Goal: Task Accomplishment & Management: Manage account settings

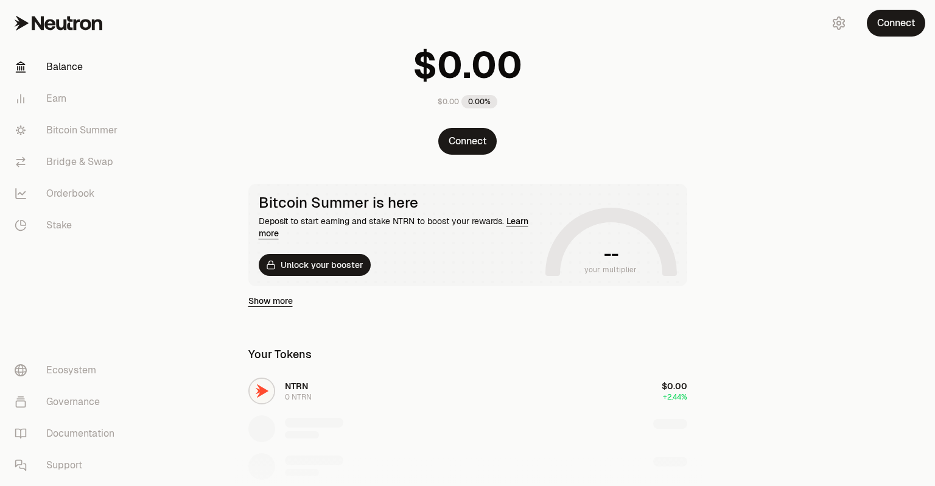
scroll to position [122, 0]
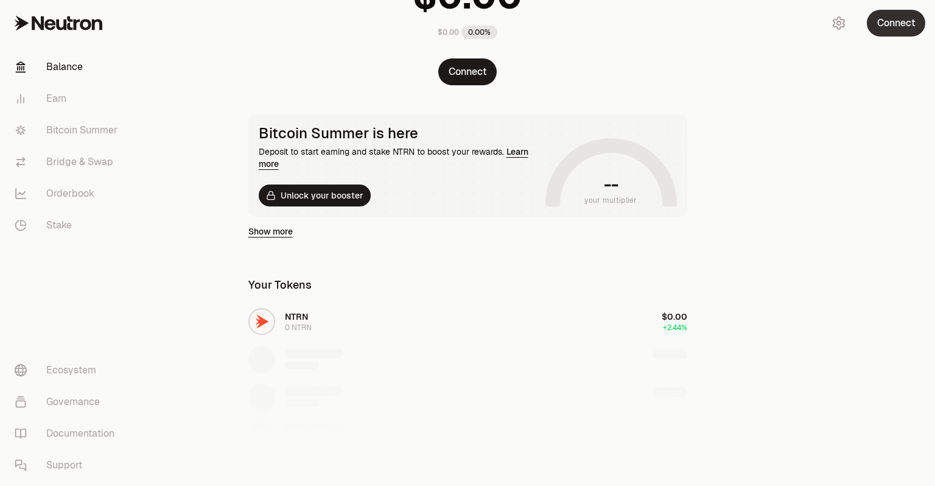
click at [883, 19] on button "Connect" at bounding box center [896, 23] width 58 height 27
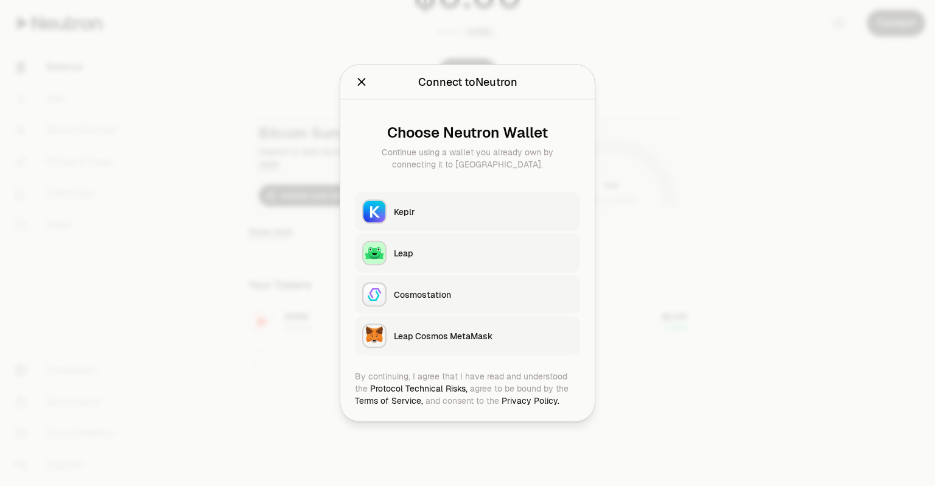
click at [439, 211] on div "Keplr" at bounding box center [483, 212] width 179 height 12
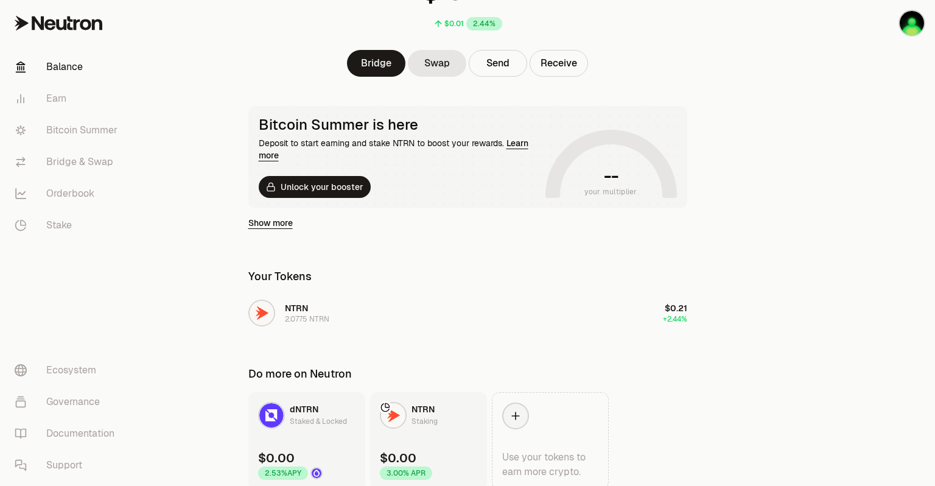
scroll to position [0, 0]
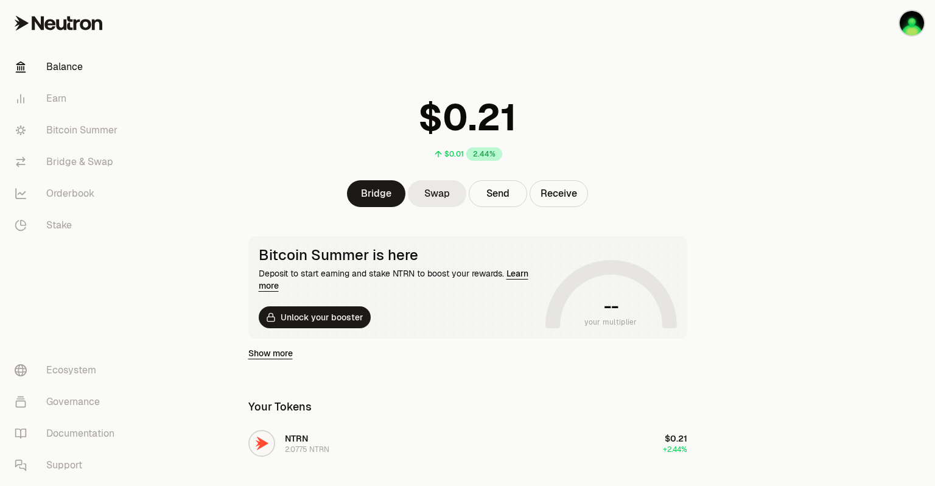
click at [438, 190] on link "Swap" at bounding box center [437, 193] width 58 height 27
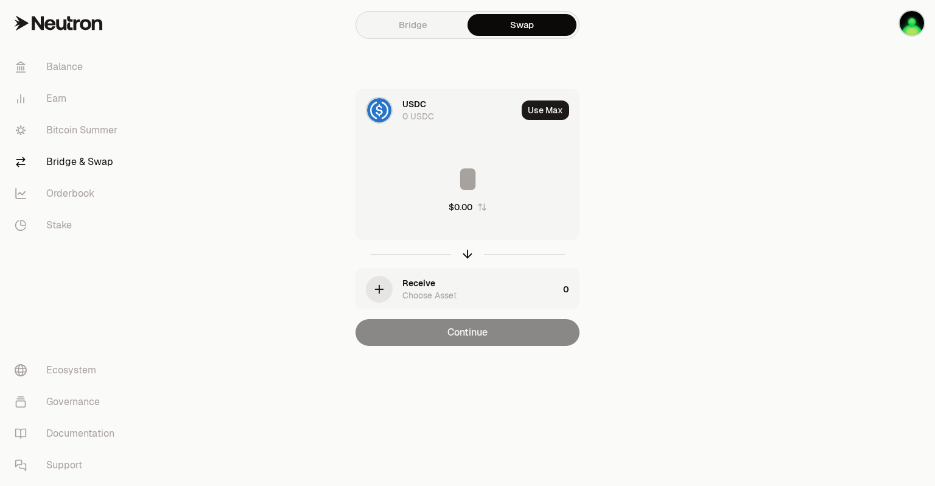
click at [449, 110] on div "USDC 0 USDC" at bounding box center [459, 110] width 114 height 24
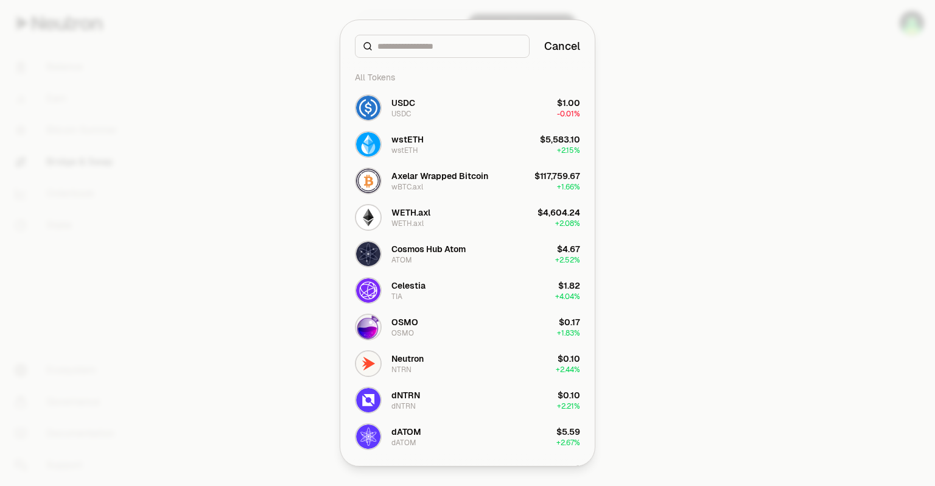
click at [683, 191] on div at bounding box center [467, 243] width 935 height 486
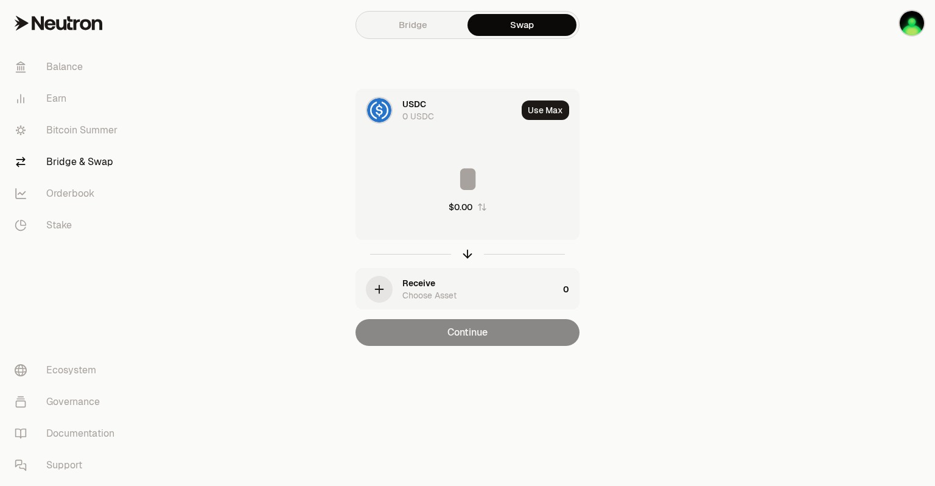
click at [412, 29] on link "Bridge" at bounding box center [413, 25] width 109 height 22
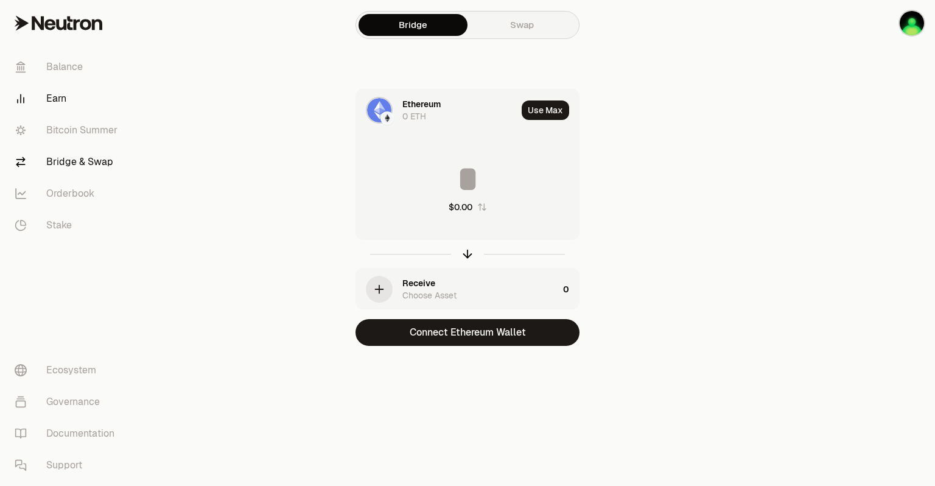
click at [61, 98] on link "Earn" at bounding box center [68, 99] width 127 height 32
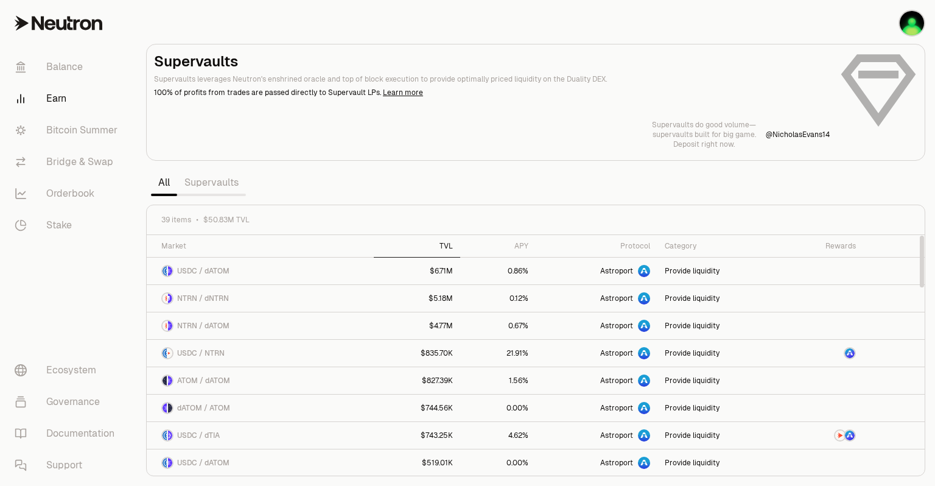
click at [436, 244] on div "TVL" at bounding box center [417, 246] width 72 height 10
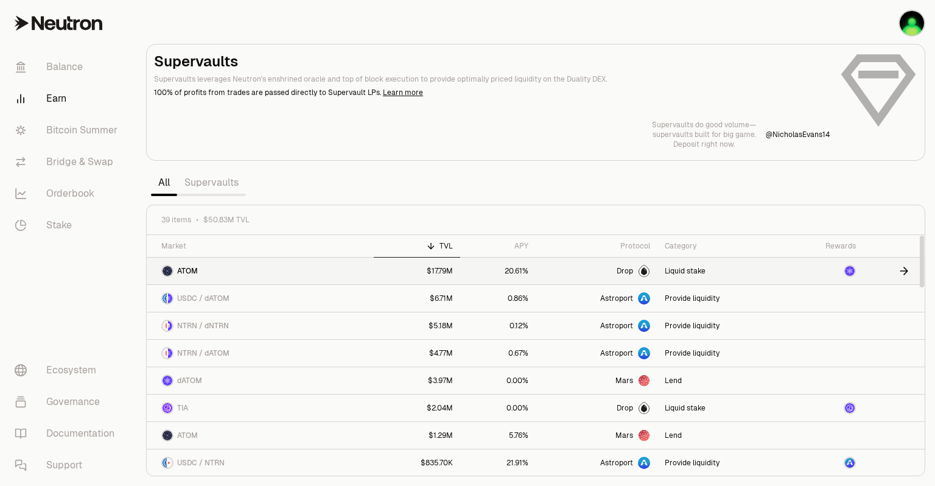
click at [848, 271] on img at bounding box center [850, 271] width 10 height 10
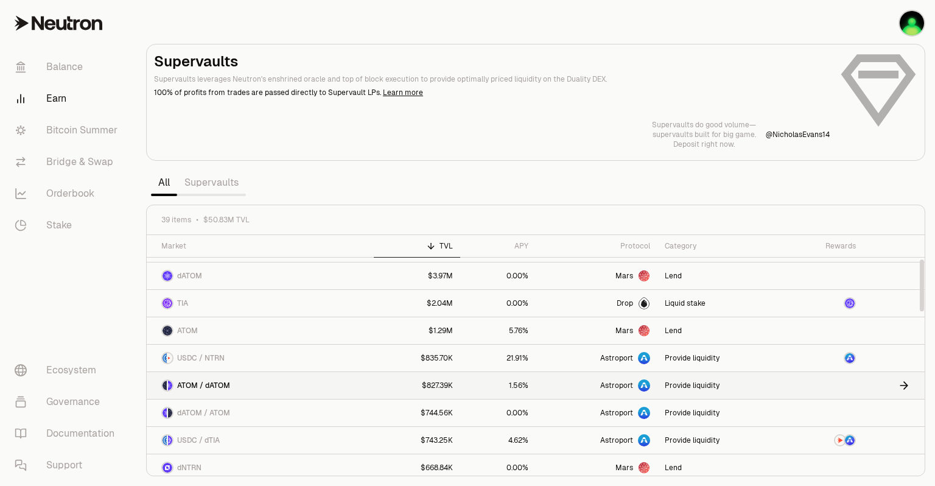
scroll to position [122, 0]
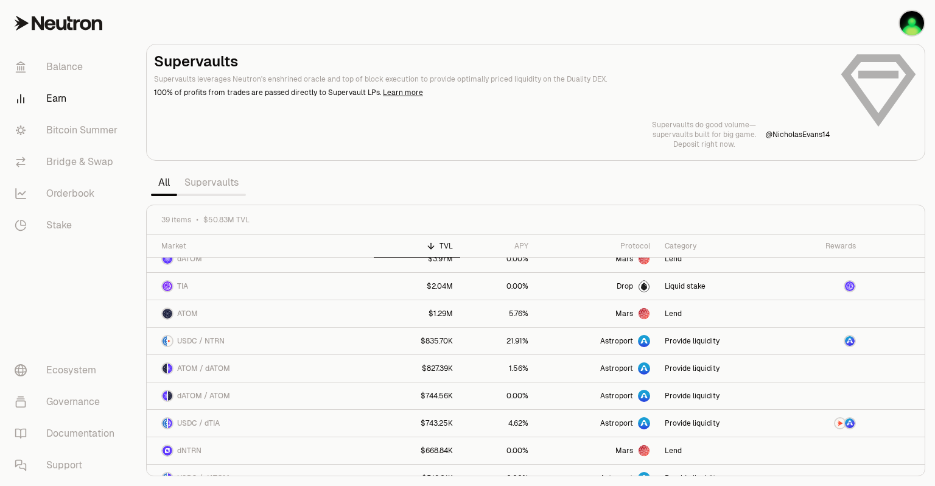
click at [218, 187] on link "Supervaults" at bounding box center [211, 182] width 69 height 24
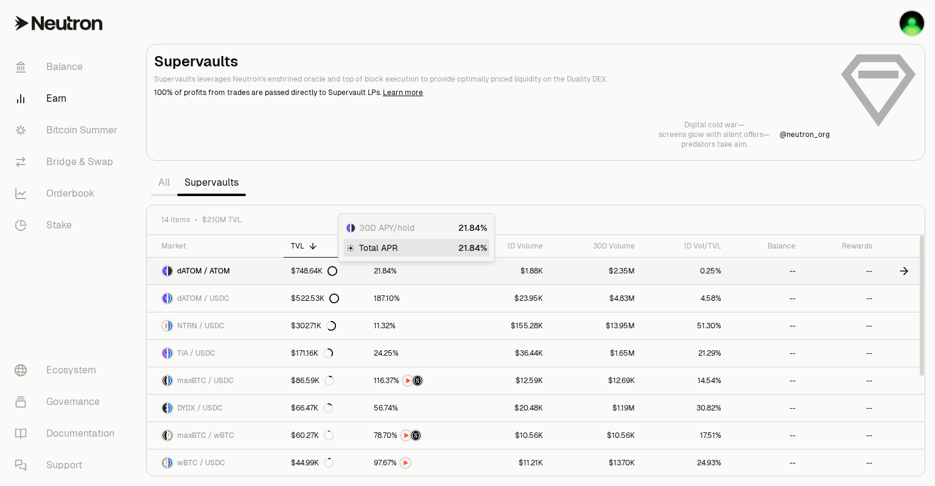
click at [447, 271] on div at bounding box center [416, 270] width 85 height 11
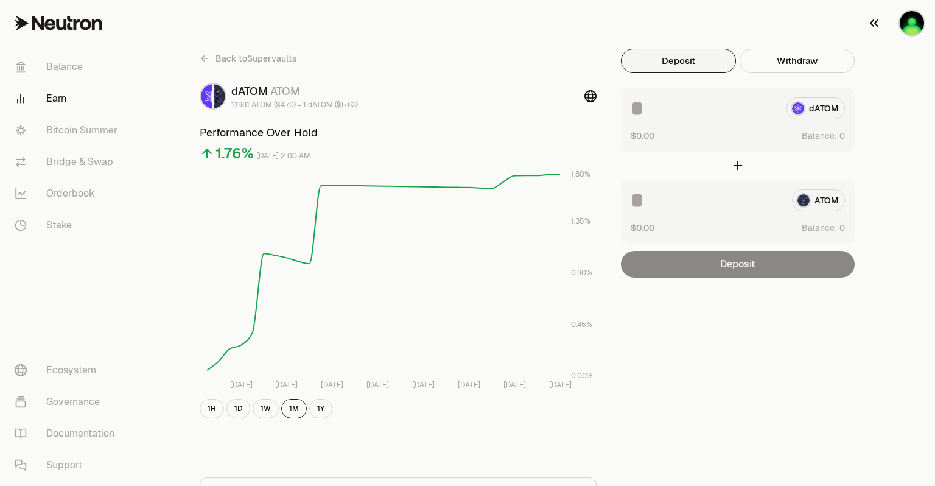
click at [913, 19] on img "button" at bounding box center [912, 23] width 24 height 24
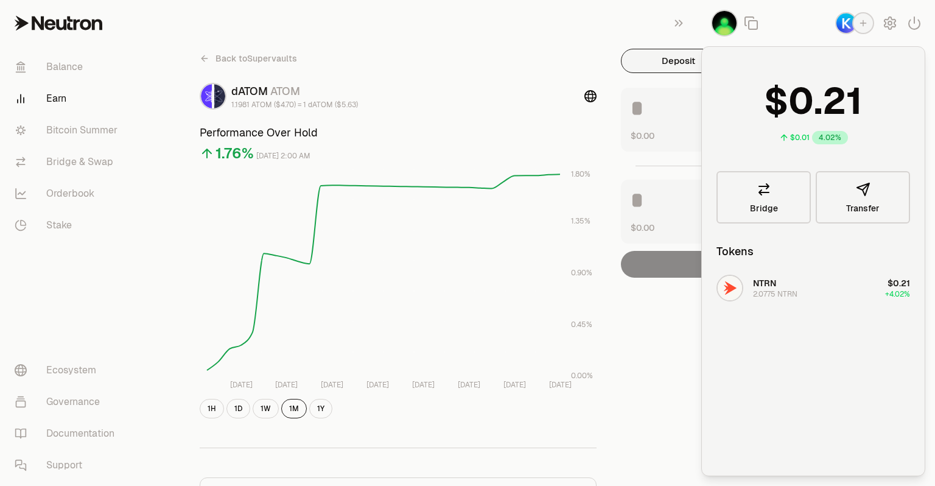
click at [519, 44] on div "Back to Supervaults dATOM ATOM 1.1981 ATOM ($4.70) = 1 dATOM ($5.63) Performanc…" at bounding box center [535, 400] width 731 height 800
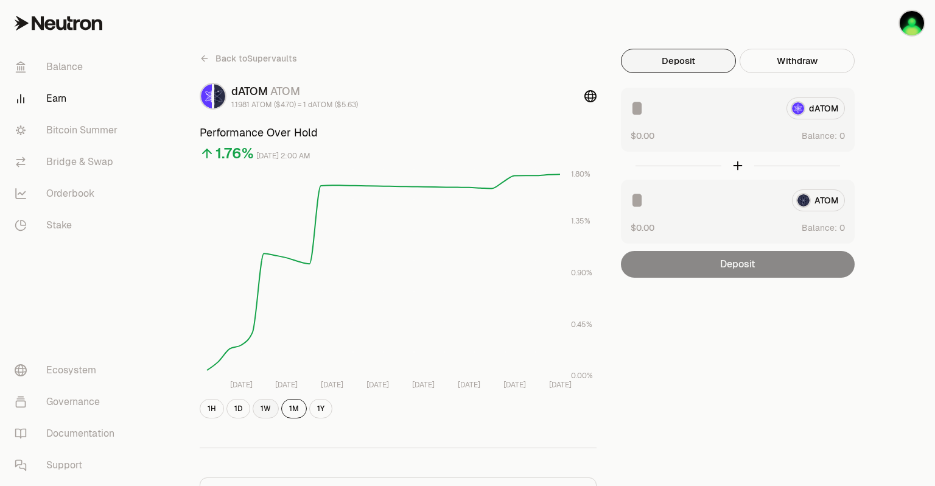
click at [265, 409] on button "1W" at bounding box center [266, 408] width 26 height 19
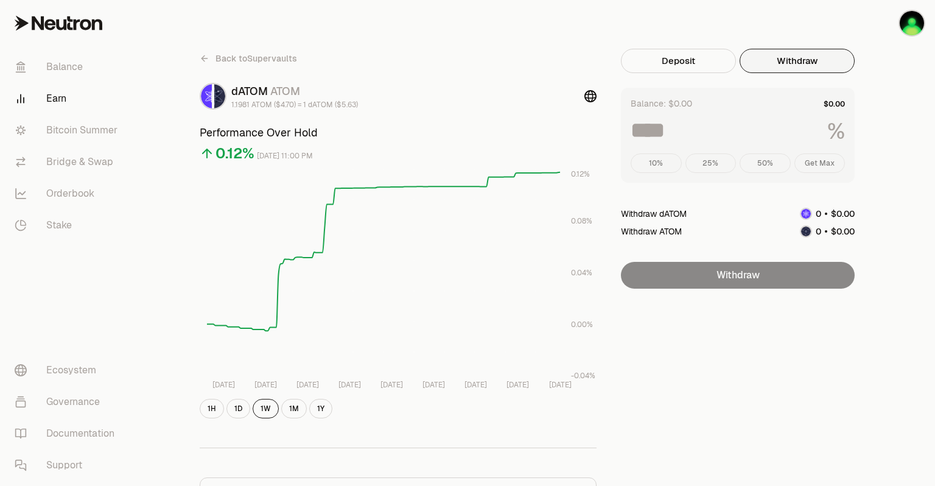
click at [791, 55] on button "Withdraw" at bounding box center [797, 61] width 115 height 24
click at [92, 128] on link "Bitcoin Summer" at bounding box center [68, 130] width 127 height 32
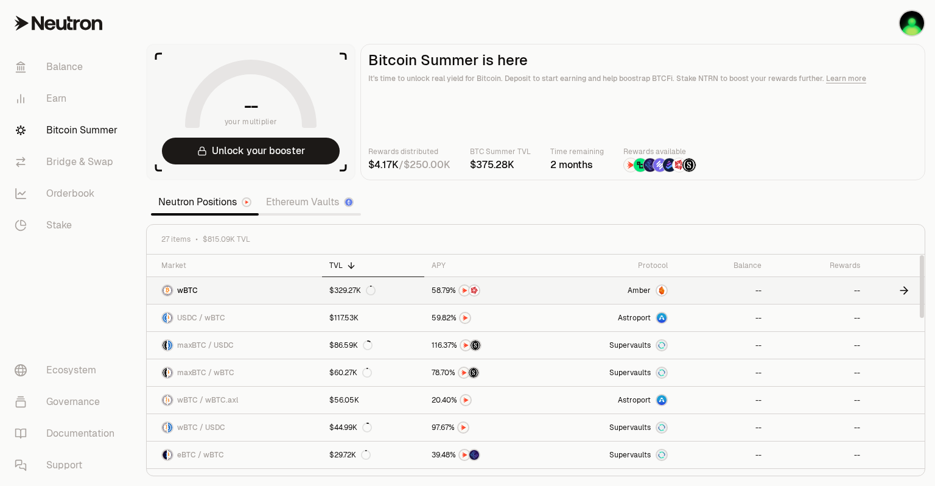
click at [563, 290] on link "Amber" at bounding box center [613, 290] width 123 height 27
click at [97, 165] on link "Bridge & Swap" at bounding box center [68, 162] width 127 height 32
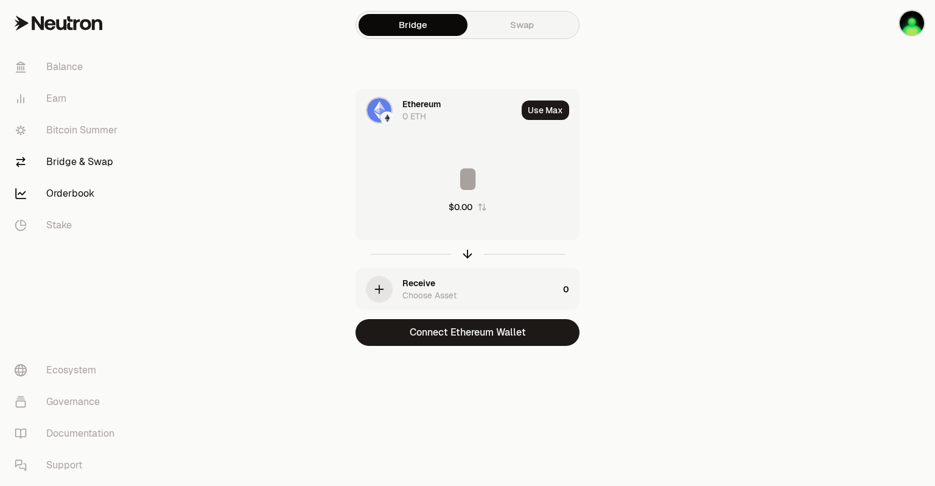
click at [83, 194] on link "Orderbook" at bounding box center [68, 194] width 127 height 32
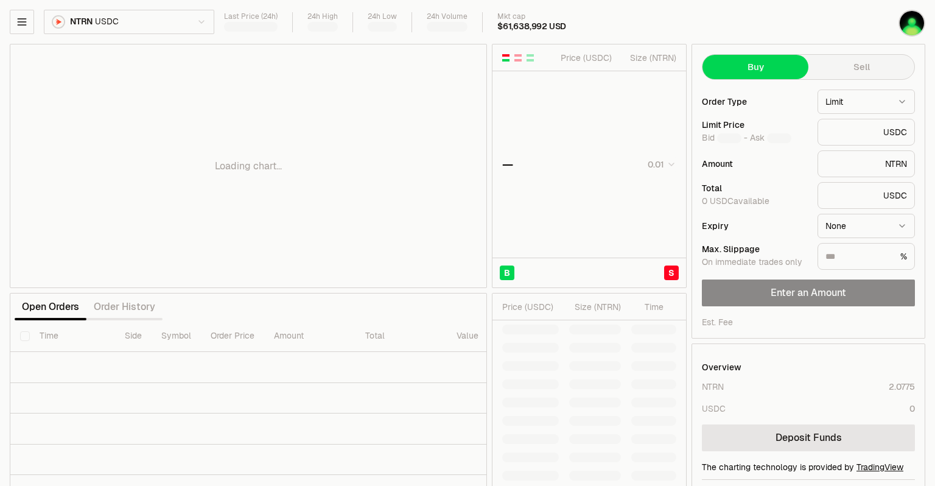
type input "********"
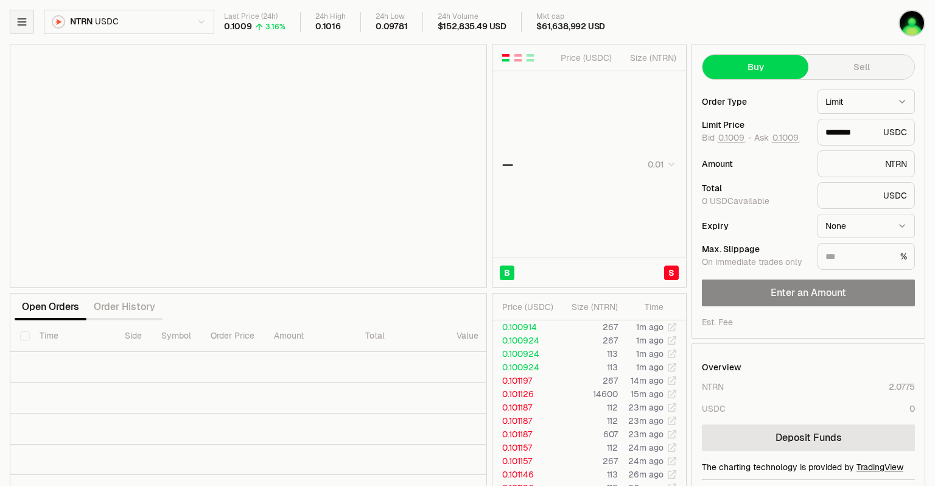
click at [27, 25] on icon "button" at bounding box center [22, 22] width 12 height 12
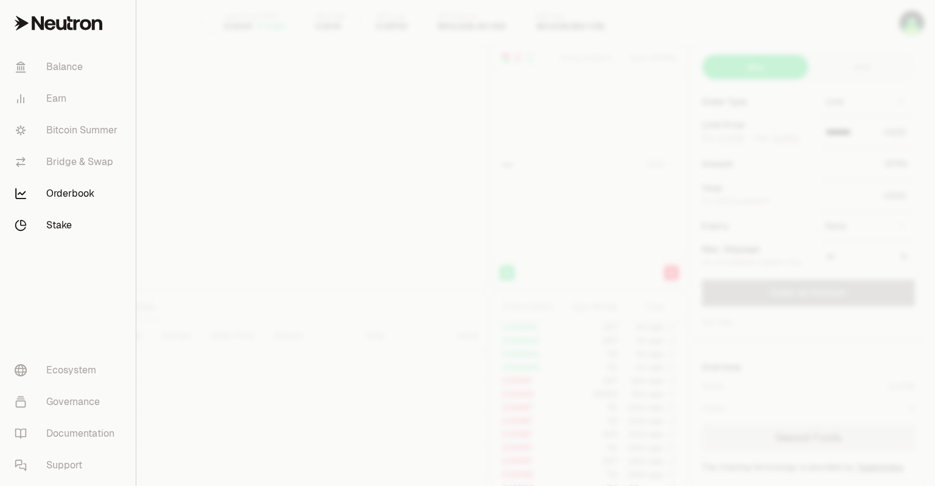
click at [54, 220] on link "Stake" at bounding box center [68, 225] width 126 height 32
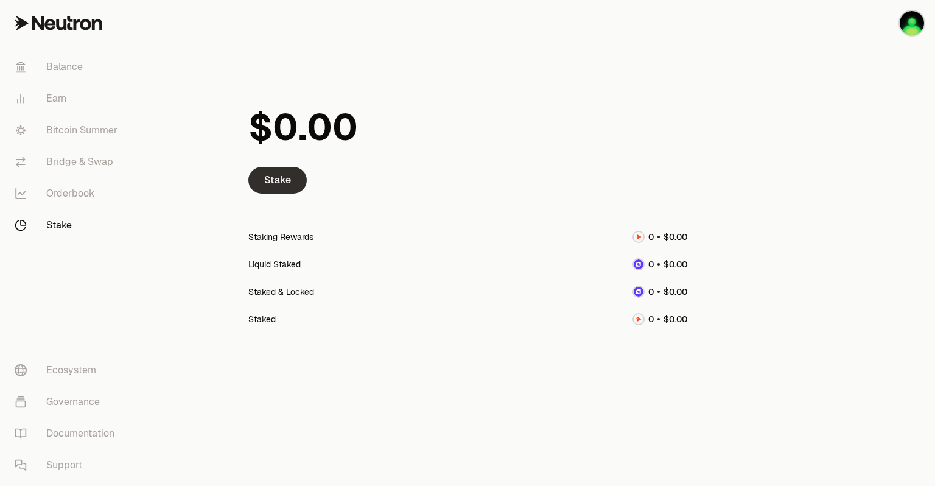
click at [288, 172] on link "Stake" at bounding box center [277, 180] width 58 height 27
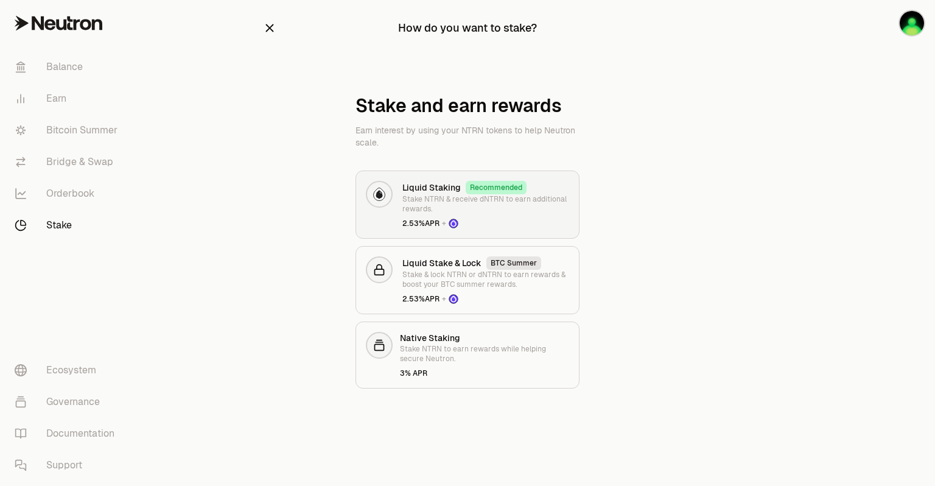
click at [511, 220] on span "2.53% APR +" at bounding box center [485, 224] width 167 height 10
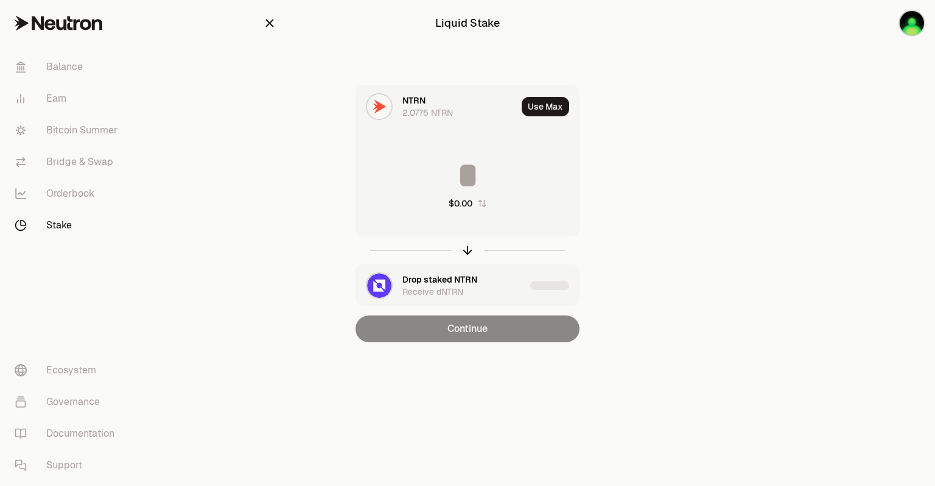
click at [492, 183] on input at bounding box center [467, 175] width 223 height 37
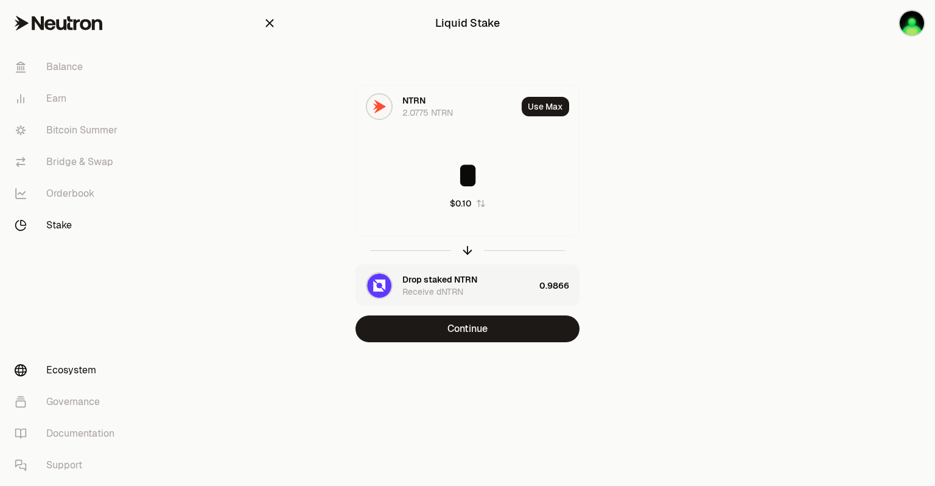
type input "*"
click at [82, 366] on link "Ecosystem" at bounding box center [68, 370] width 127 height 32
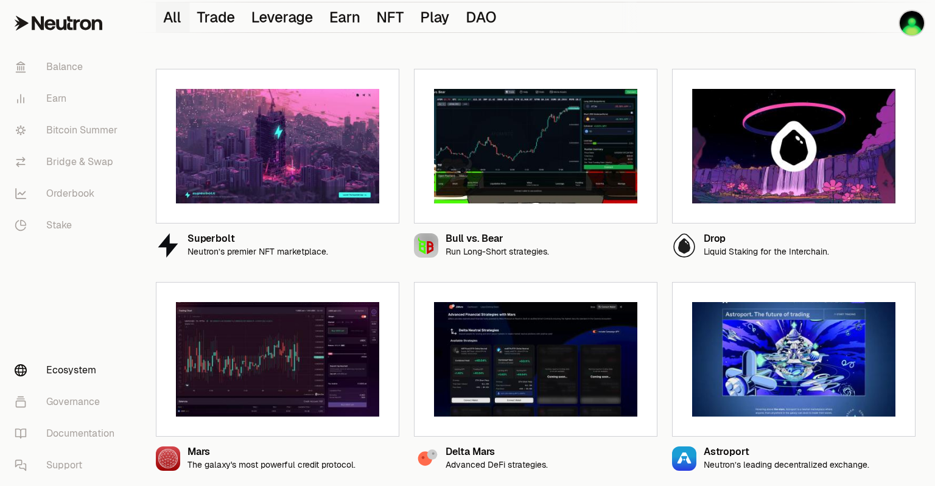
scroll to position [122, 0]
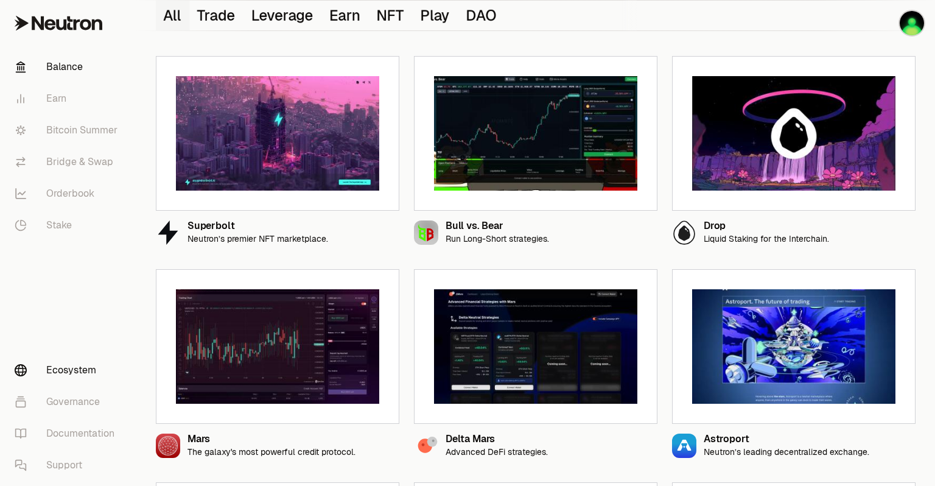
click at [75, 66] on link "Balance" at bounding box center [68, 67] width 127 height 32
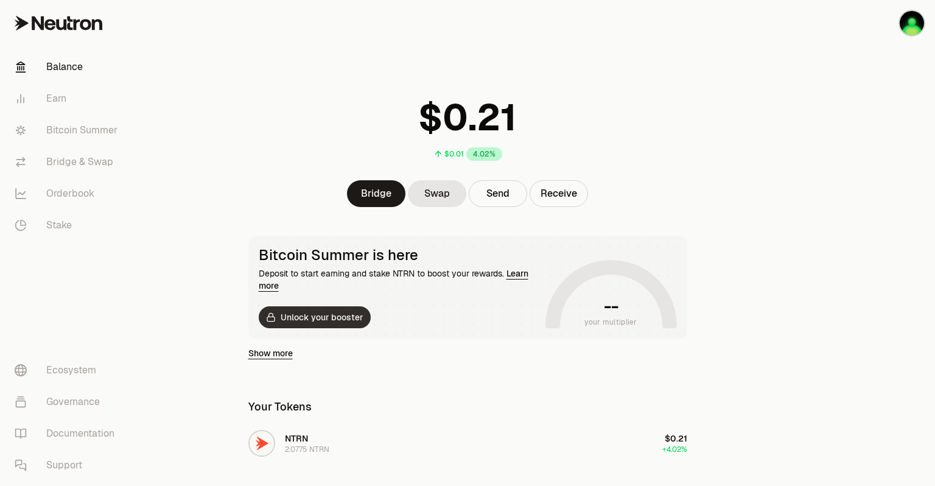
click at [322, 320] on button "Unlock your booster" at bounding box center [315, 317] width 112 height 22
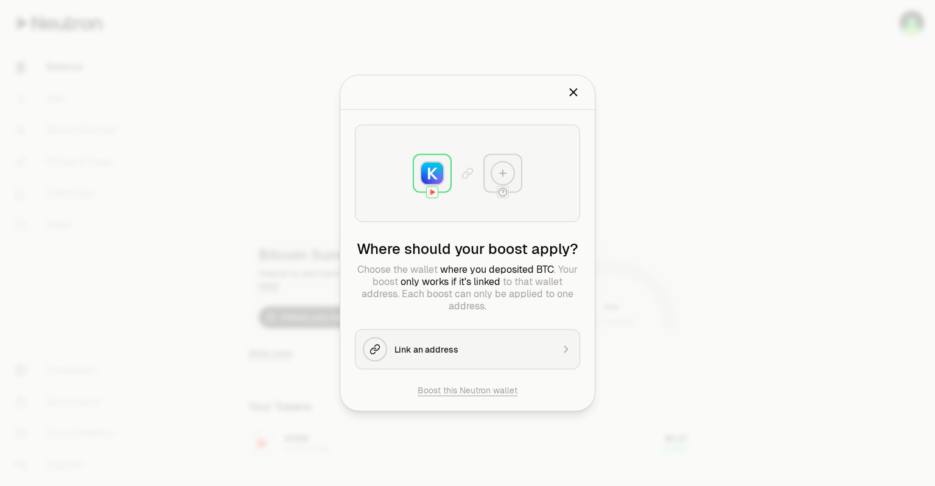
click at [453, 354] on div "Link an address" at bounding box center [473, 349] width 158 height 12
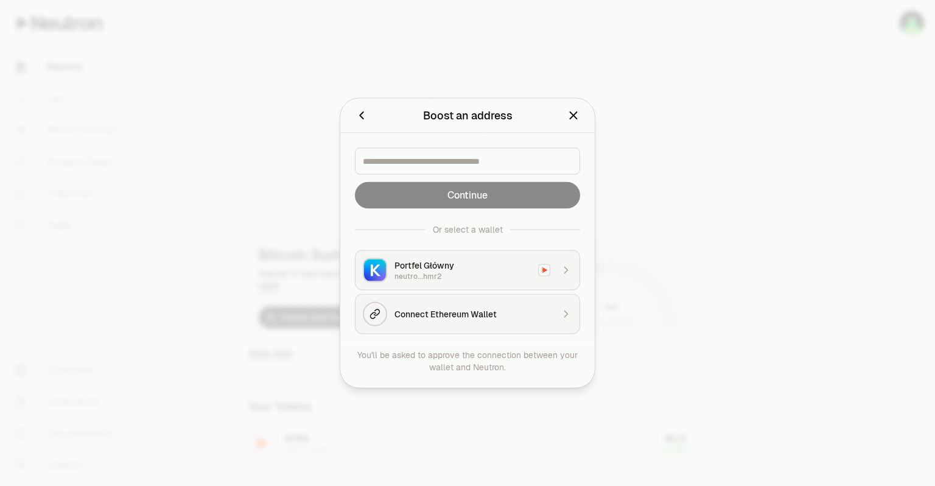
click at [491, 265] on div "Portfel Główny" at bounding box center [462, 265] width 136 height 12
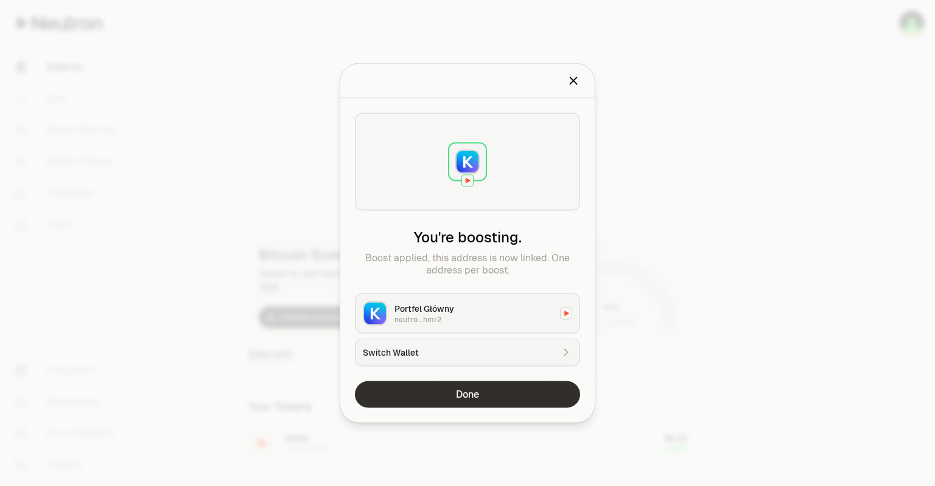
click at [498, 395] on button "Done" at bounding box center [467, 394] width 225 height 27
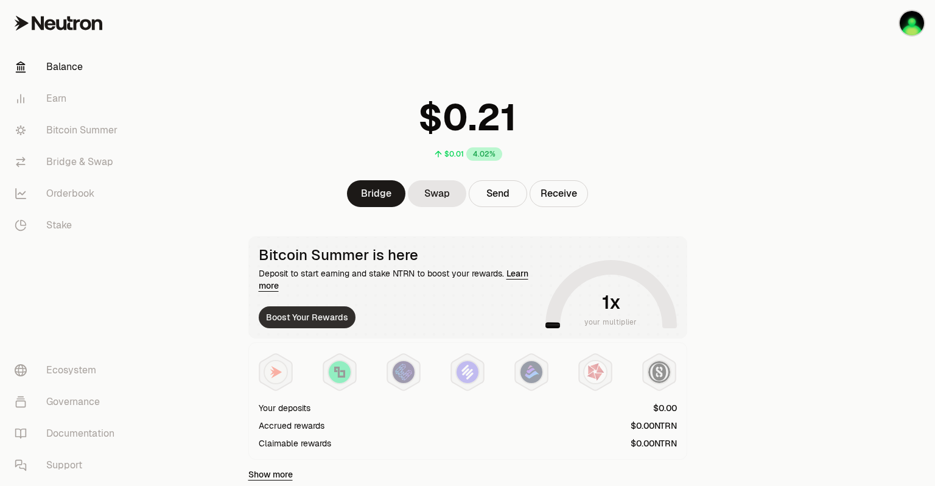
click at [287, 312] on button "Boost Your Rewards" at bounding box center [307, 317] width 97 height 22
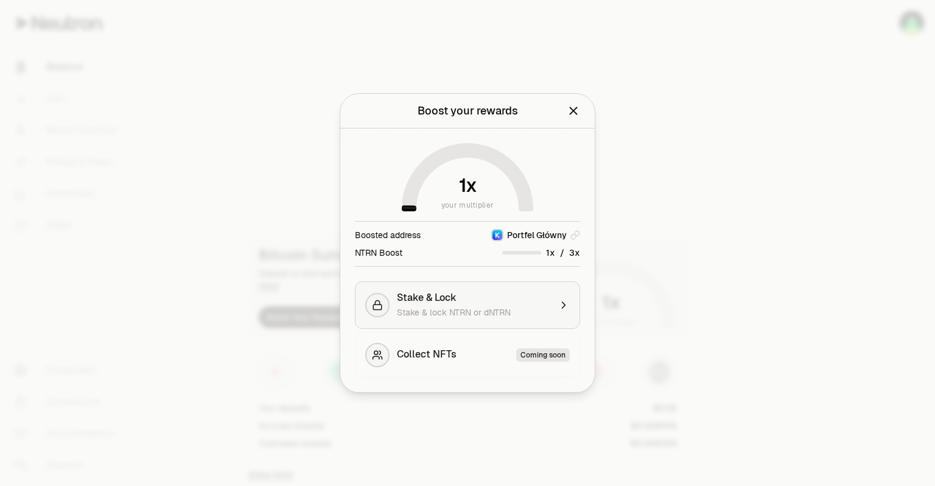
click at [513, 304] on div "Stake & Lock Stake & lock NTRN or dNTRN" at bounding box center [473, 305] width 153 height 27
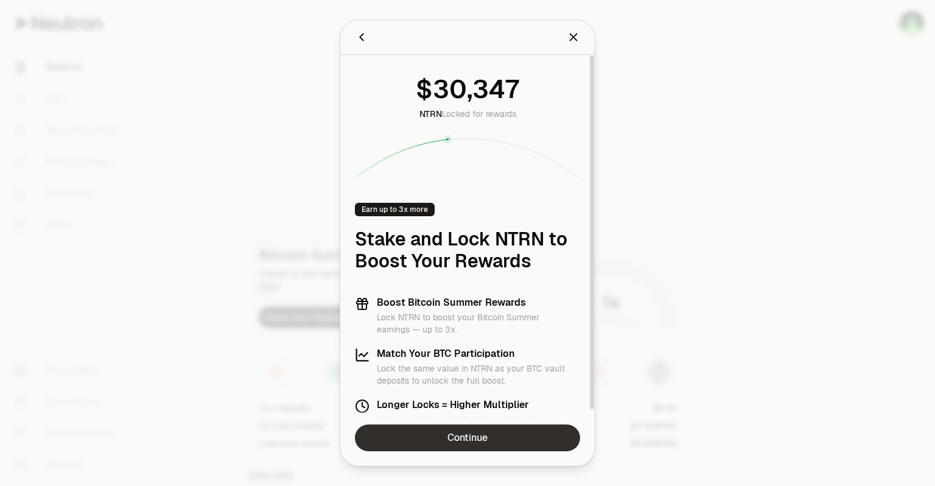
click at [455, 439] on link "Continue" at bounding box center [467, 437] width 225 height 27
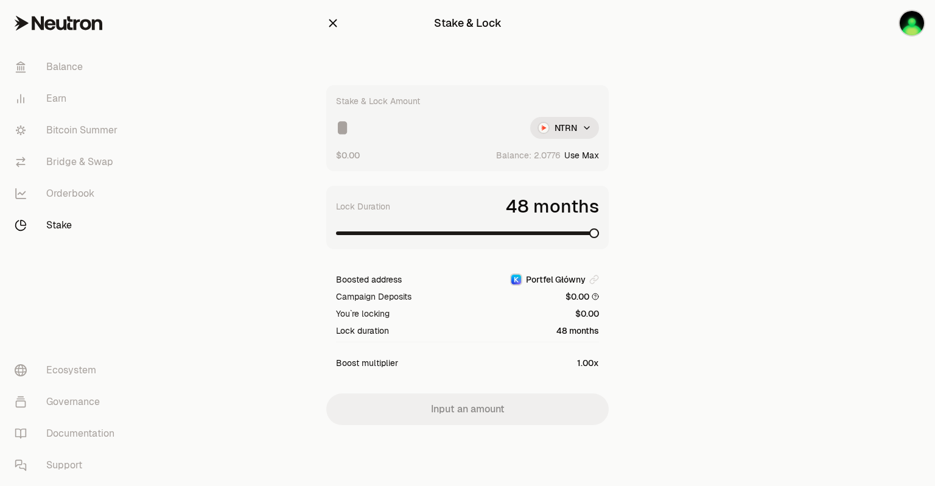
click at [599, 235] on span at bounding box center [594, 233] width 10 height 10
click at [69, 67] on link "Balance" at bounding box center [68, 67] width 127 height 32
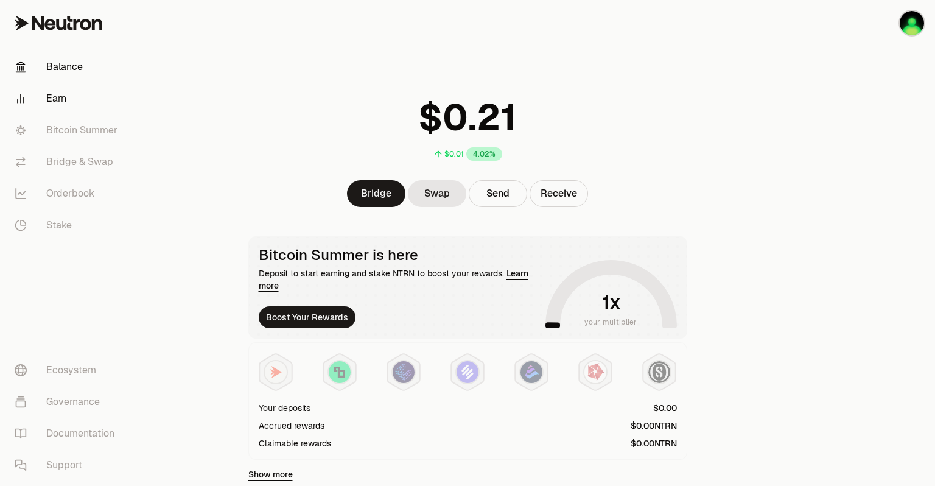
click at [62, 97] on link "Earn" at bounding box center [68, 99] width 127 height 32
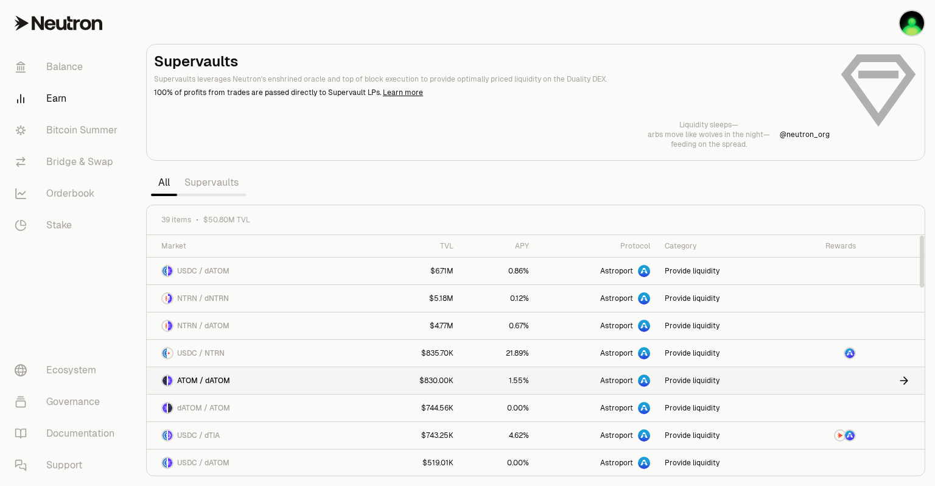
click at [553, 382] on link "Astroport" at bounding box center [597, 380] width 122 height 27
